Goal: Transaction & Acquisition: Purchase product/service

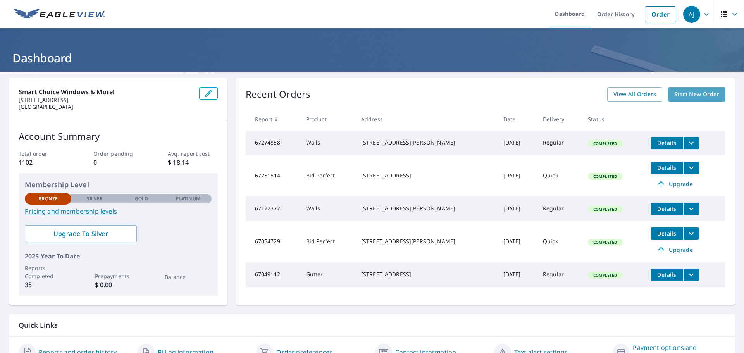
click at [692, 91] on span "Start New Order" at bounding box center [696, 94] width 45 height 10
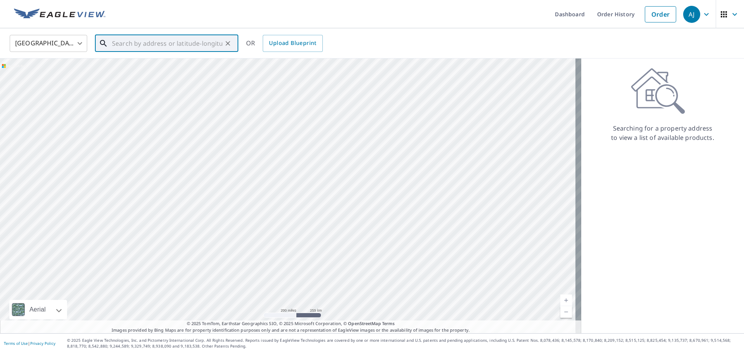
click at [153, 43] on input "text" at bounding box center [167, 44] width 110 height 22
click at [161, 75] on p "[GEOGRAPHIC_DATA]" at bounding box center [171, 75] width 122 height 8
type input "[STREET_ADDRESS]"
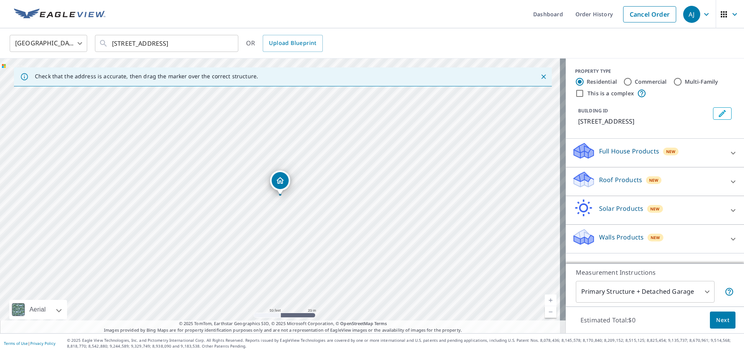
click at [702, 178] on div "Roof Products New" at bounding box center [648, 181] width 152 height 22
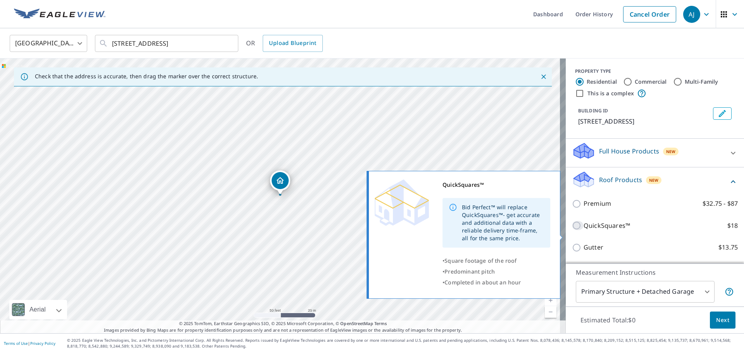
click at [572, 230] on input "QuickSquares™ $18" at bounding box center [578, 225] width 12 height 9
checkbox input "true"
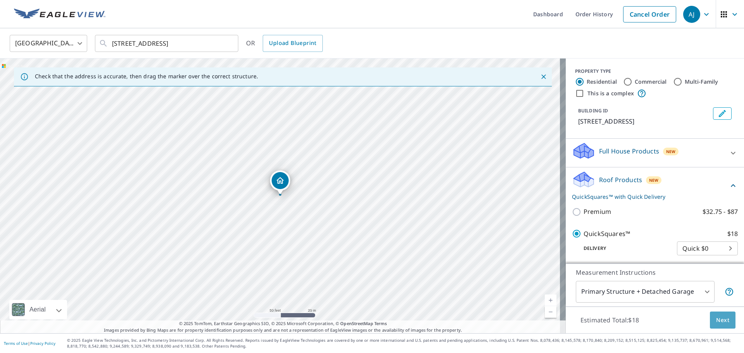
click at [716, 316] on span "Next" at bounding box center [722, 320] width 13 height 10
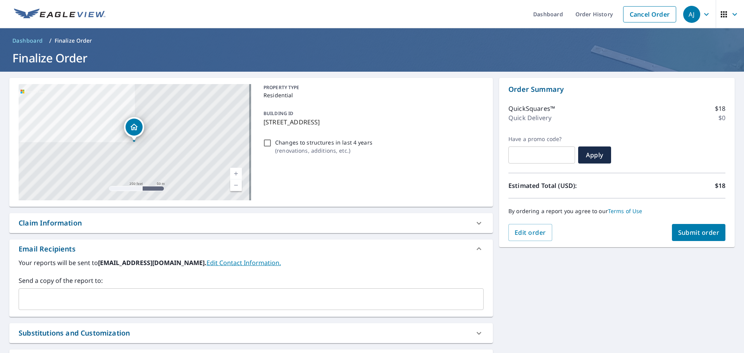
click at [158, 299] on input "text" at bounding box center [245, 299] width 446 height 15
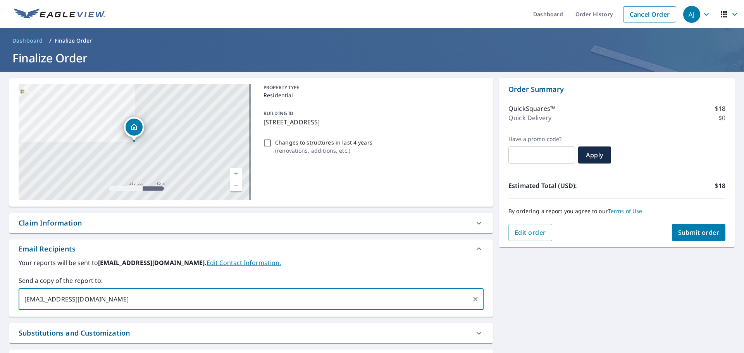
type input "[EMAIL_ADDRESS][DOMAIN_NAME]"
checkbox input "true"
type input "[PERSON_NAME][EMAIL_ADDRESS][DOMAIN_NAME]"
click at [693, 234] on span "Submit order" at bounding box center [698, 232] width 41 height 9
checkbox input "true"
